Goal: Check status: Check status

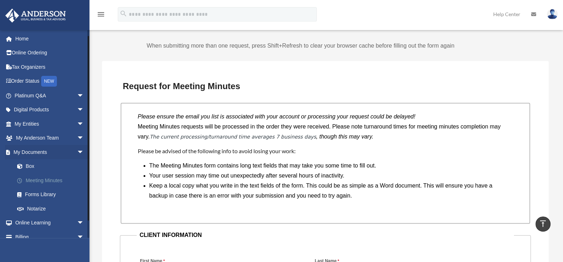
scroll to position [21, 0]
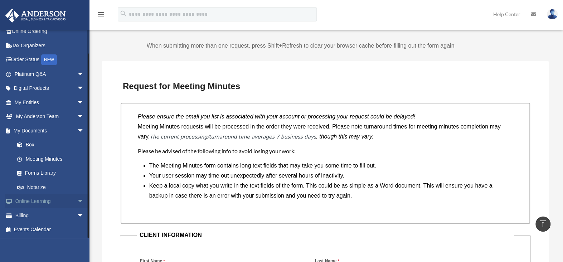
click at [77, 198] on span "arrow_drop_down" at bounding box center [84, 201] width 14 height 15
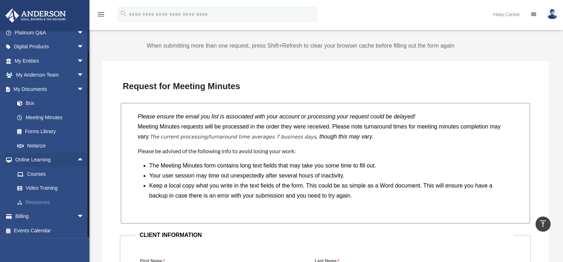
scroll to position [64, 0]
click at [39, 203] on link "Resources" at bounding box center [52, 201] width 85 height 14
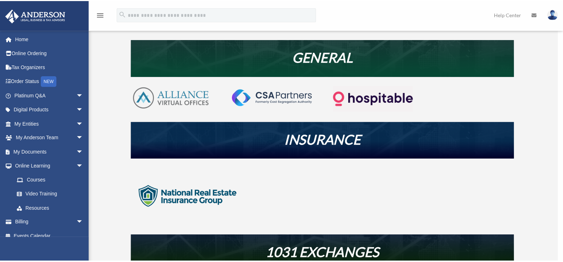
scroll to position [143, 0]
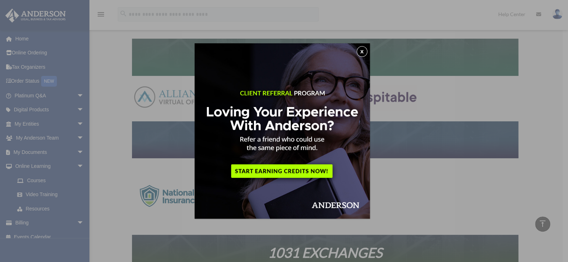
click at [363, 52] on button "x" at bounding box center [362, 51] width 11 height 11
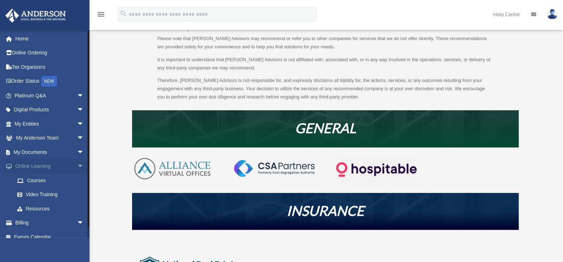
scroll to position [7, 0]
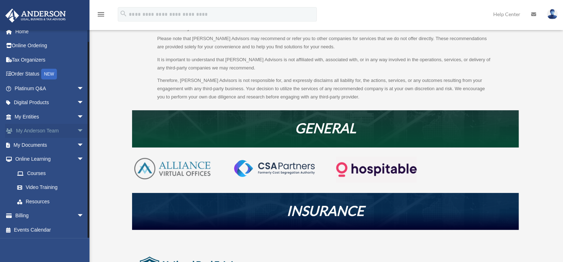
click at [77, 127] on span "arrow_drop_down" at bounding box center [84, 131] width 14 height 15
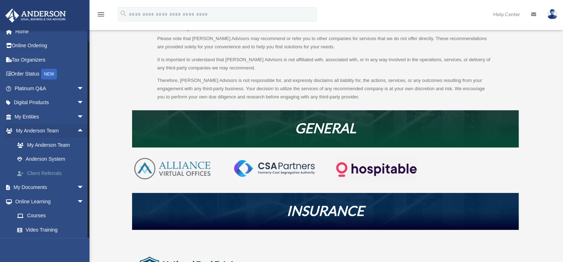
click at [52, 171] on link "Client Referrals" at bounding box center [52, 173] width 85 height 14
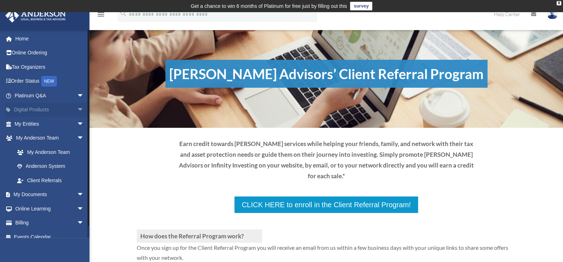
click at [77, 107] on span "arrow_drop_down" at bounding box center [84, 110] width 14 height 15
click at [77, 107] on span "arrow_drop_up" at bounding box center [84, 110] width 14 height 15
click at [77, 107] on span "arrow_drop_down" at bounding box center [84, 110] width 14 height 15
click at [30, 107] on link "Digital Products arrow_drop_up" at bounding box center [50, 110] width 90 height 14
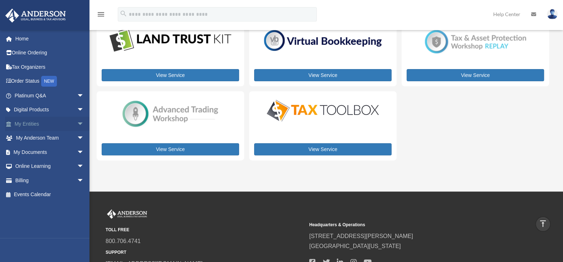
scroll to position [107, 0]
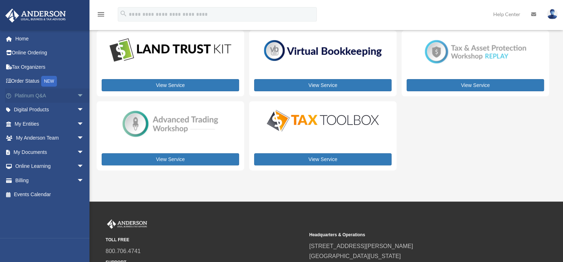
click at [77, 94] on span "arrow_drop_down" at bounding box center [84, 95] width 14 height 15
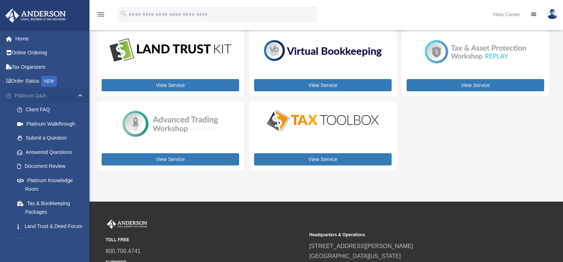
click at [77, 93] on span "arrow_drop_up" at bounding box center [84, 95] width 14 height 15
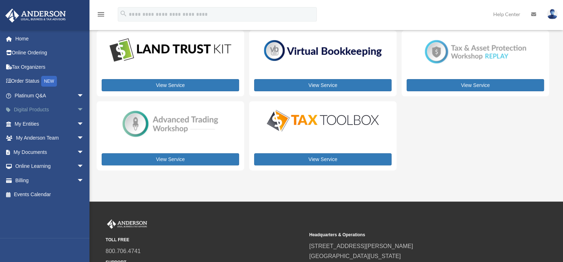
click at [77, 109] on span "arrow_drop_down" at bounding box center [84, 110] width 14 height 15
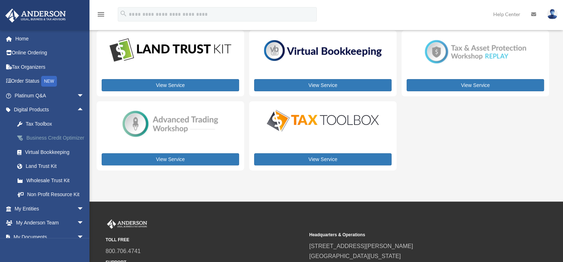
click at [39, 140] on div "Business Credit Optimizer" at bounding box center [55, 137] width 61 height 9
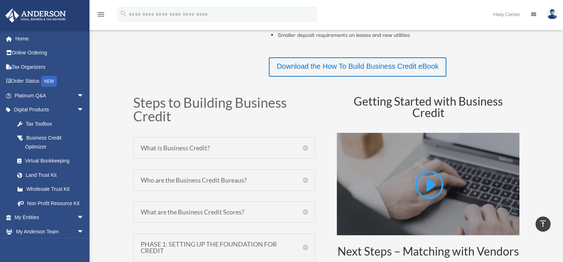
scroll to position [180, 0]
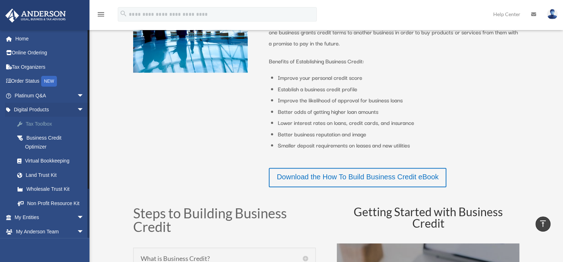
click at [39, 122] on div "Tax Toolbox" at bounding box center [55, 123] width 61 height 9
click at [77, 110] on span "arrow_drop_down" at bounding box center [84, 110] width 14 height 15
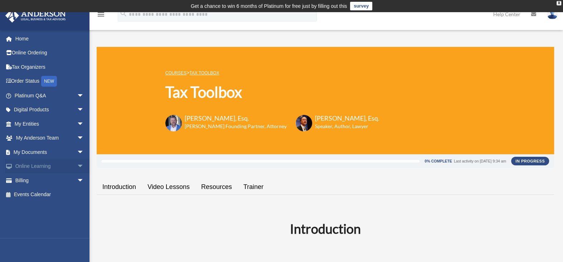
click at [77, 164] on span "arrow_drop_down" at bounding box center [84, 166] width 14 height 15
click at [36, 209] on link "Resources" at bounding box center [52, 208] width 85 height 14
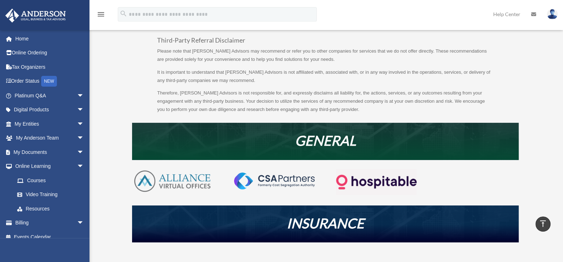
scroll to position [14, 0]
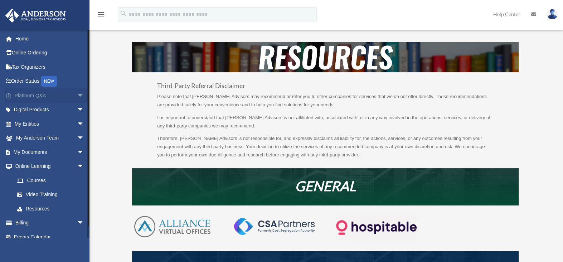
click at [77, 94] on span "arrow_drop_down" at bounding box center [84, 95] width 14 height 15
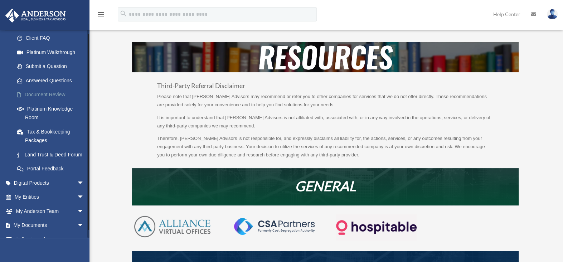
scroll to position [0, 0]
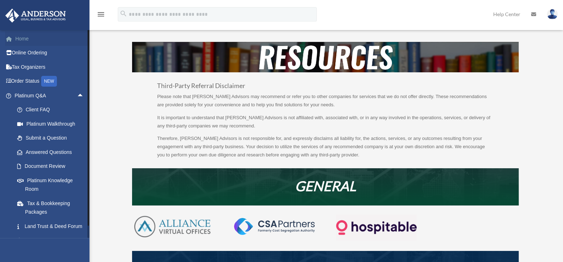
click at [23, 38] on link "Home" at bounding box center [50, 38] width 90 height 14
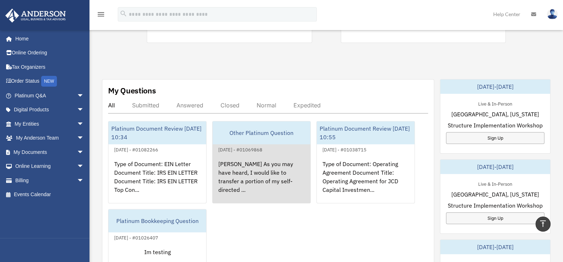
scroll to position [36, 0]
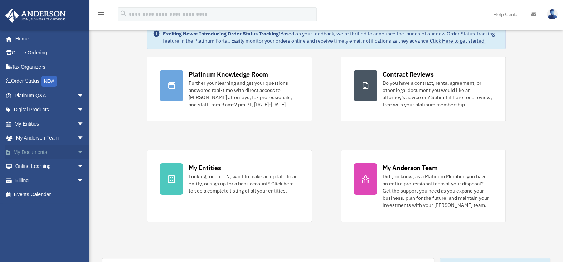
click at [77, 151] on span "arrow_drop_down" at bounding box center [84, 152] width 14 height 15
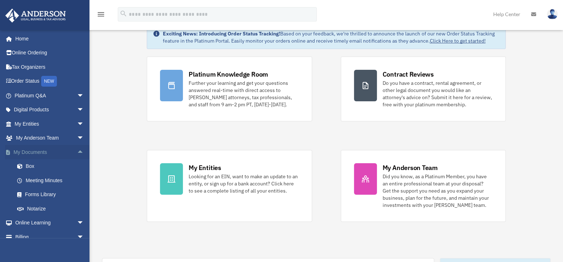
click at [77, 151] on span "arrow_drop_up" at bounding box center [84, 152] width 14 height 15
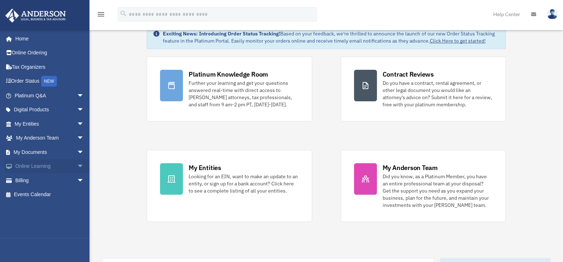
click at [77, 166] on span "arrow_drop_down" at bounding box center [84, 166] width 14 height 15
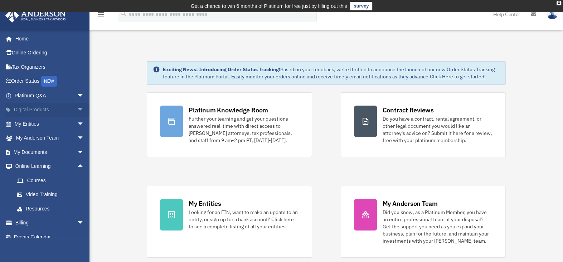
click at [77, 108] on span "arrow_drop_down" at bounding box center [84, 110] width 14 height 15
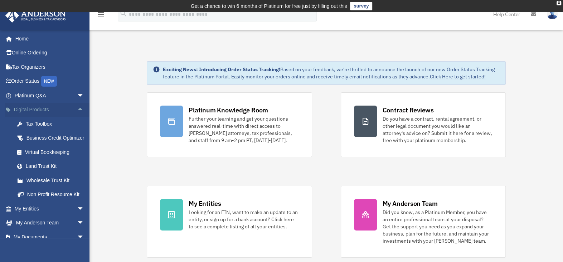
click at [77, 108] on span "arrow_drop_up" at bounding box center [84, 110] width 14 height 15
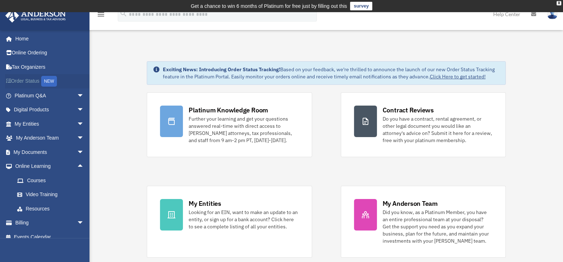
click at [27, 81] on link "Order Status NEW" at bounding box center [50, 81] width 90 height 15
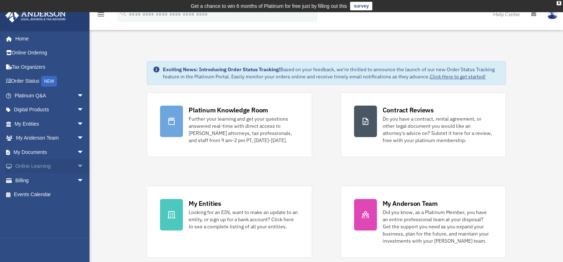
click at [77, 164] on span "arrow_drop_down" at bounding box center [84, 166] width 14 height 15
click at [39, 207] on link "Resources" at bounding box center [52, 208] width 85 height 14
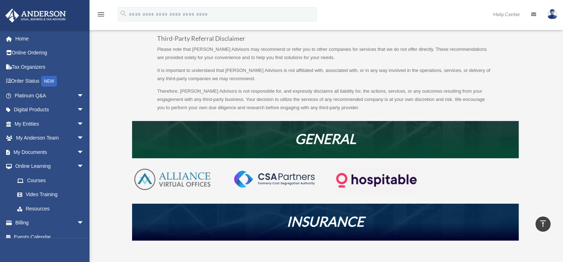
scroll to position [6, 0]
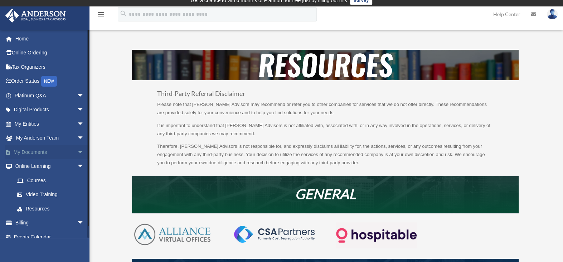
click at [77, 151] on span "arrow_drop_down" at bounding box center [84, 152] width 14 height 15
click at [77, 151] on span "arrow_drop_up" at bounding box center [84, 152] width 14 height 15
click at [19, 37] on link "Home" at bounding box center [50, 38] width 90 height 14
